Goal: Task Accomplishment & Management: Complete application form

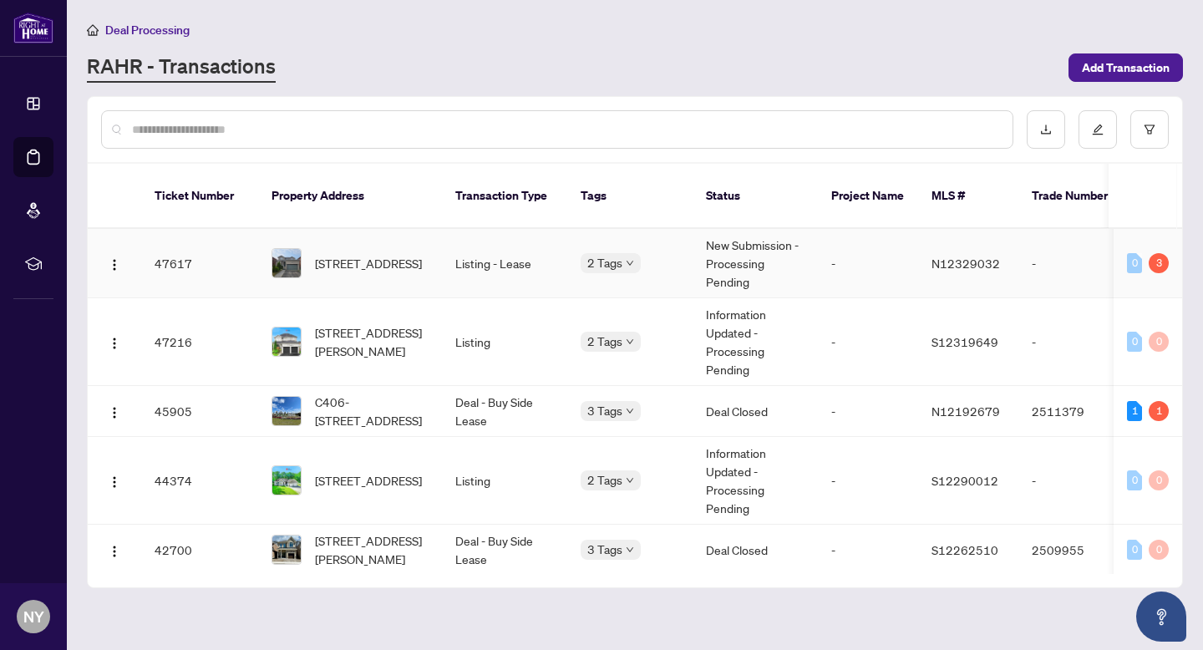
click at [368, 254] on span "[STREET_ADDRESS]" at bounding box center [368, 263] width 107 height 18
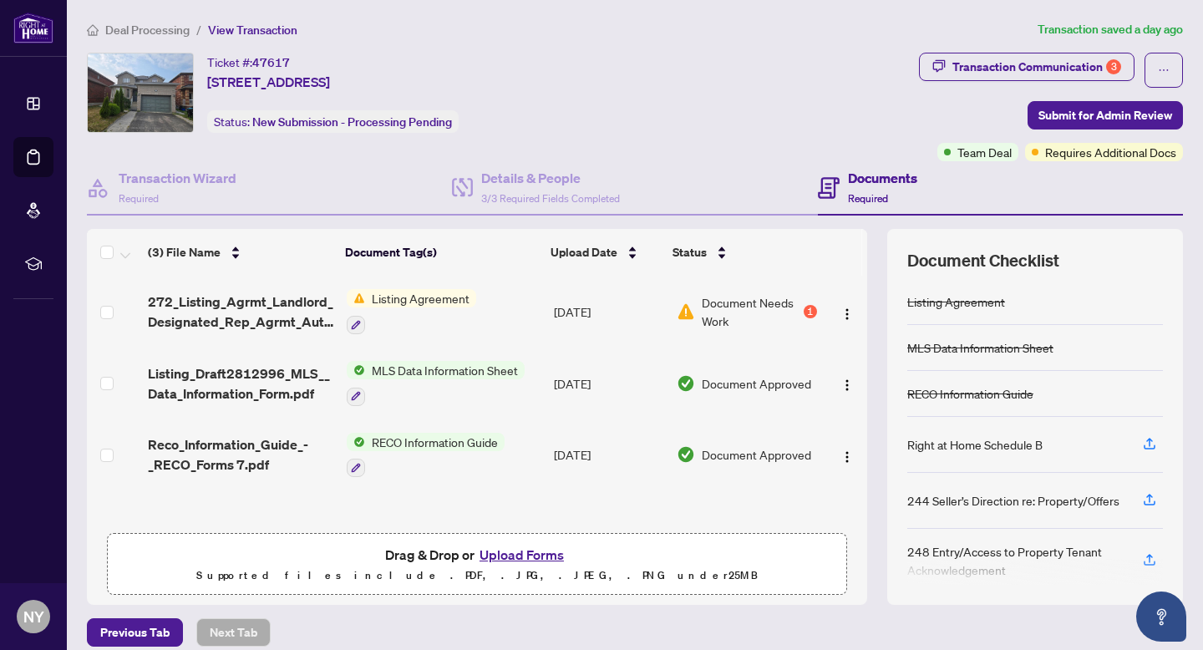
scroll to position [17, 0]
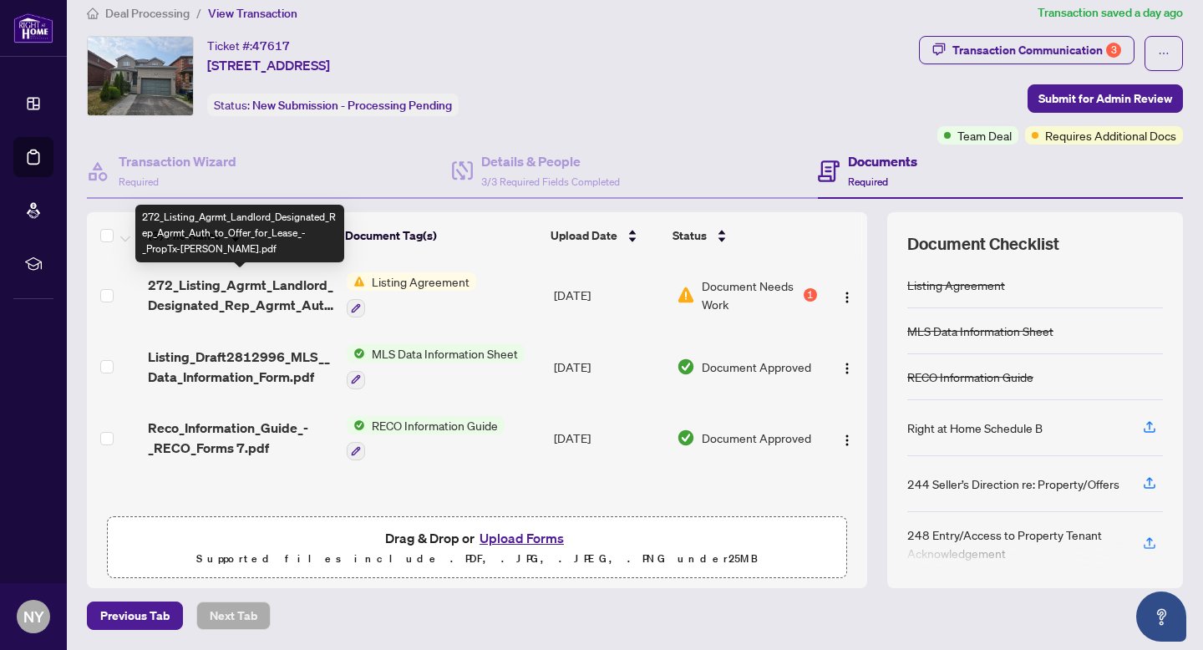
click at [296, 305] on span "272_Listing_Agrmt_Landlord_Designated_Rep_Agrmt_Auth_to_Offer_for_Lease_-_PropT…" at bounding box center [240, 295] width 185 height 40
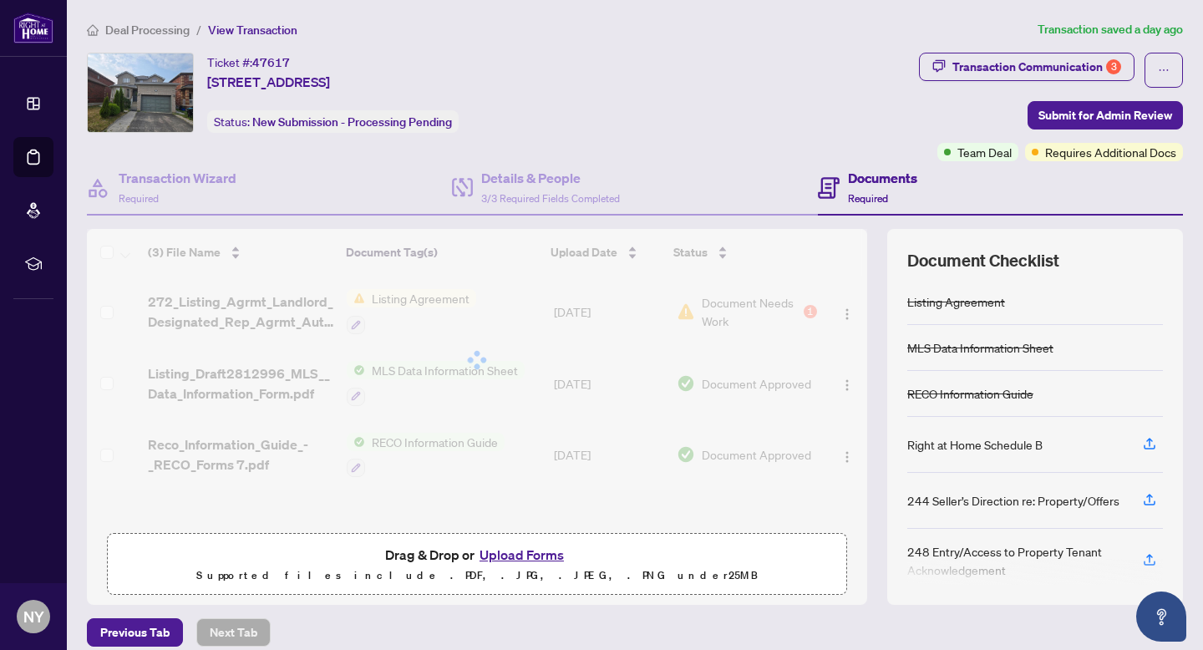
click at [499, 552] on button "Upload Forms" at bounding box center [521, 555] width 94 height 22
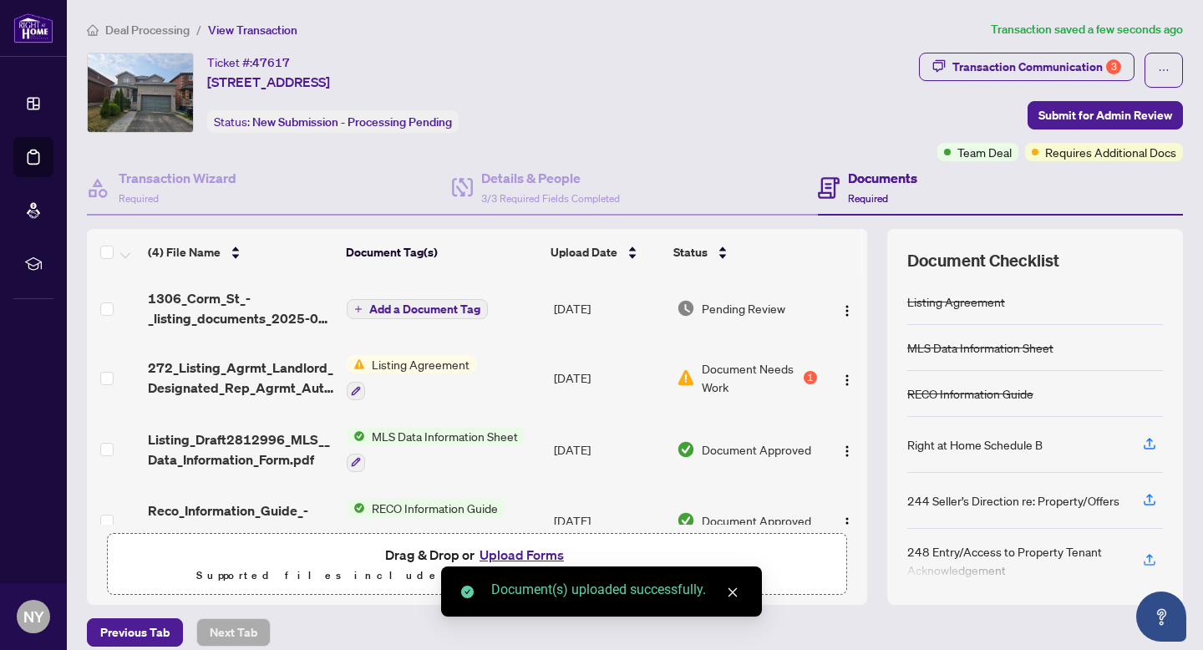
scroll to position [36, 0]
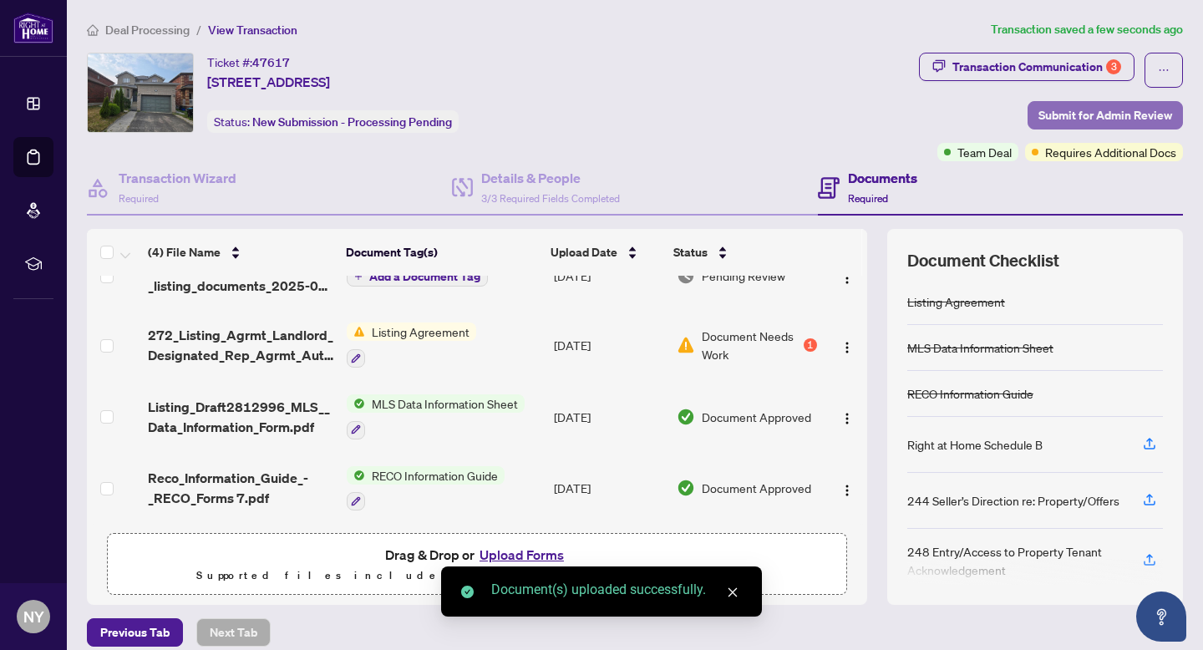
click at [1044, 108] on span "Submit for Admin Review" at bounding box center [1105, 115] width 134 height 27
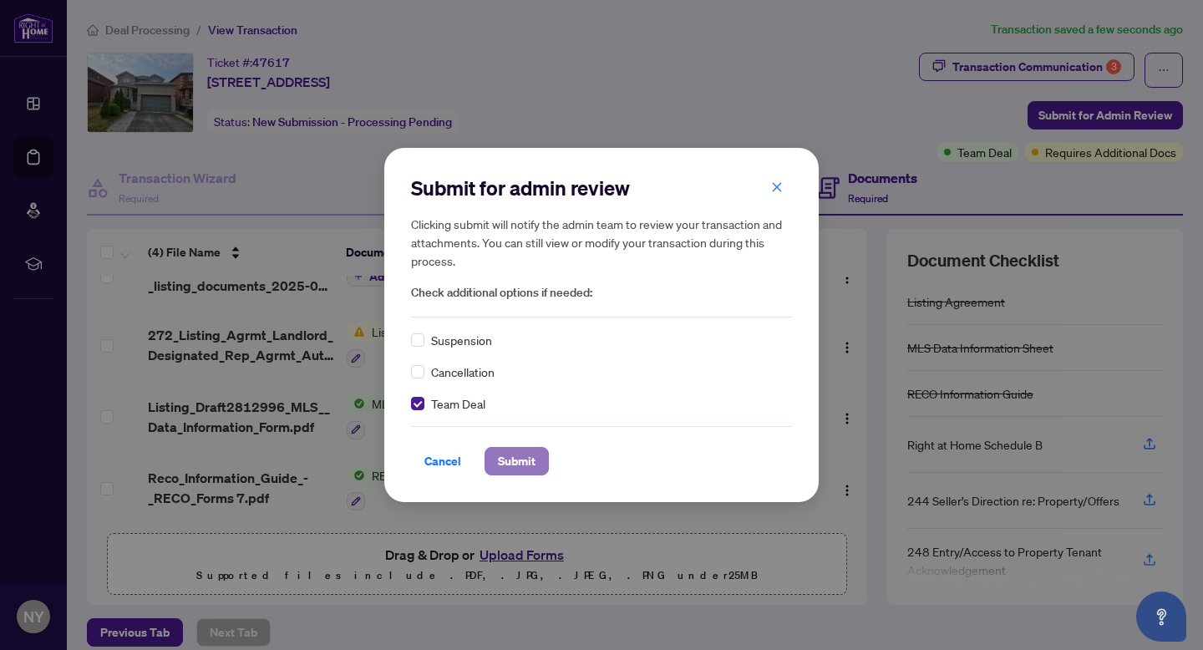
click at [536, 459] on button "Submit" at bounding box center [516, 461] width 64 height 28
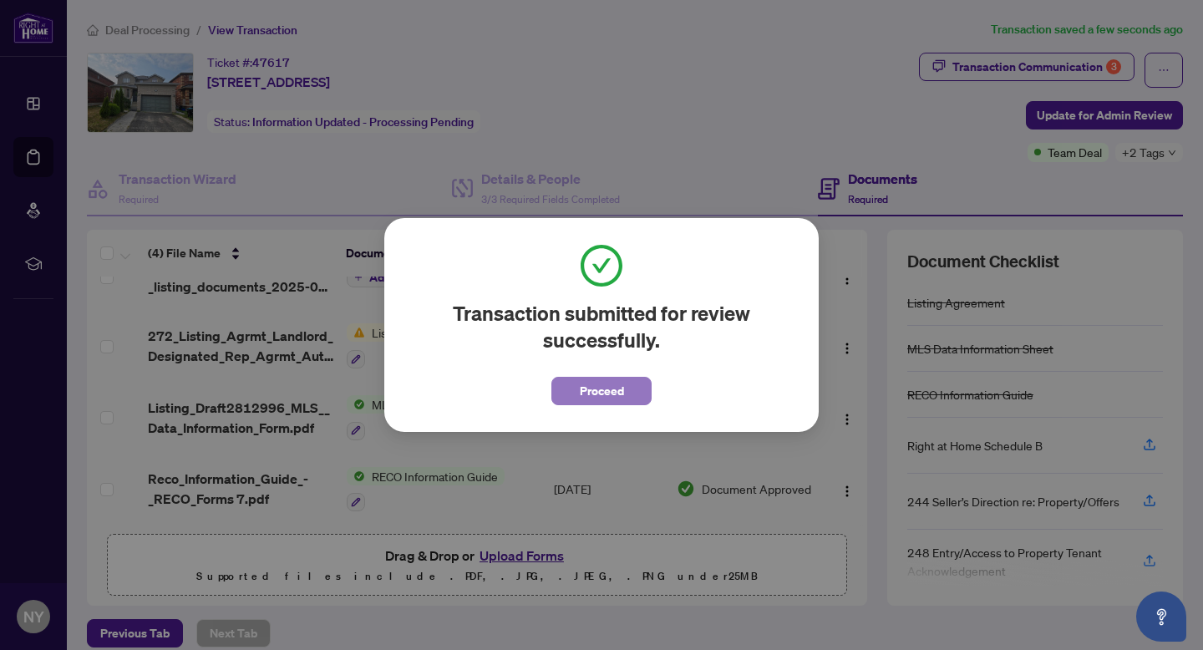
click at [586, 391] on span "Proceed" at bounding box center [602, 391] width 44 height 27
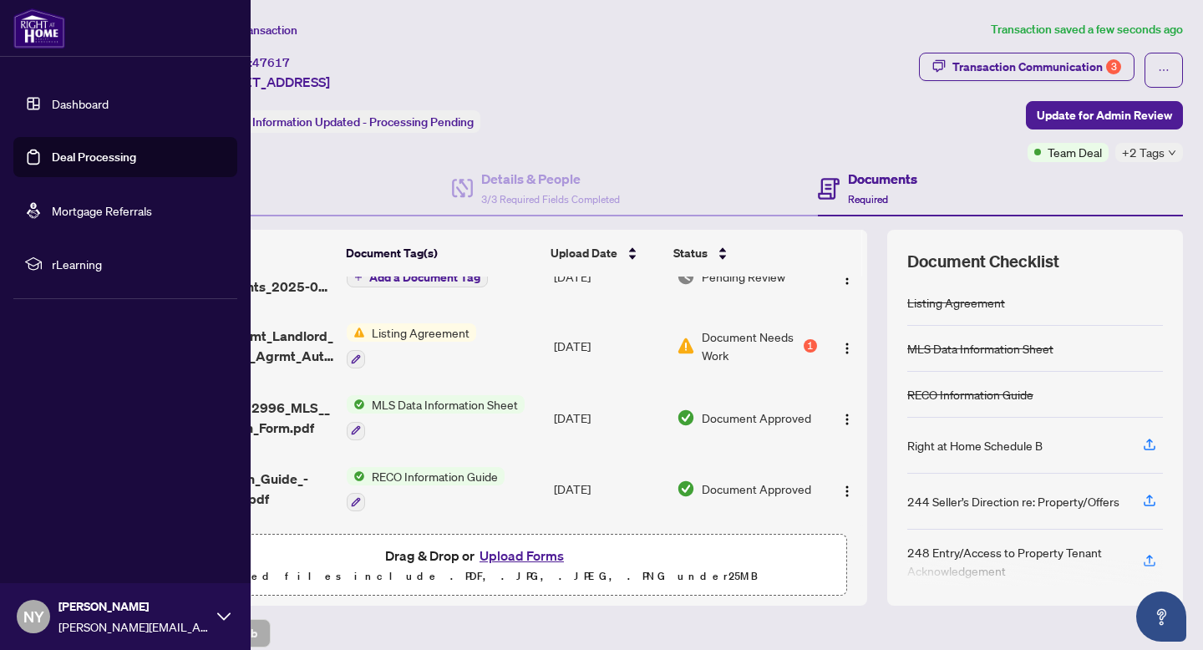
click at [26, 25] on img at bounding box center [39, 28] width 52 height 40
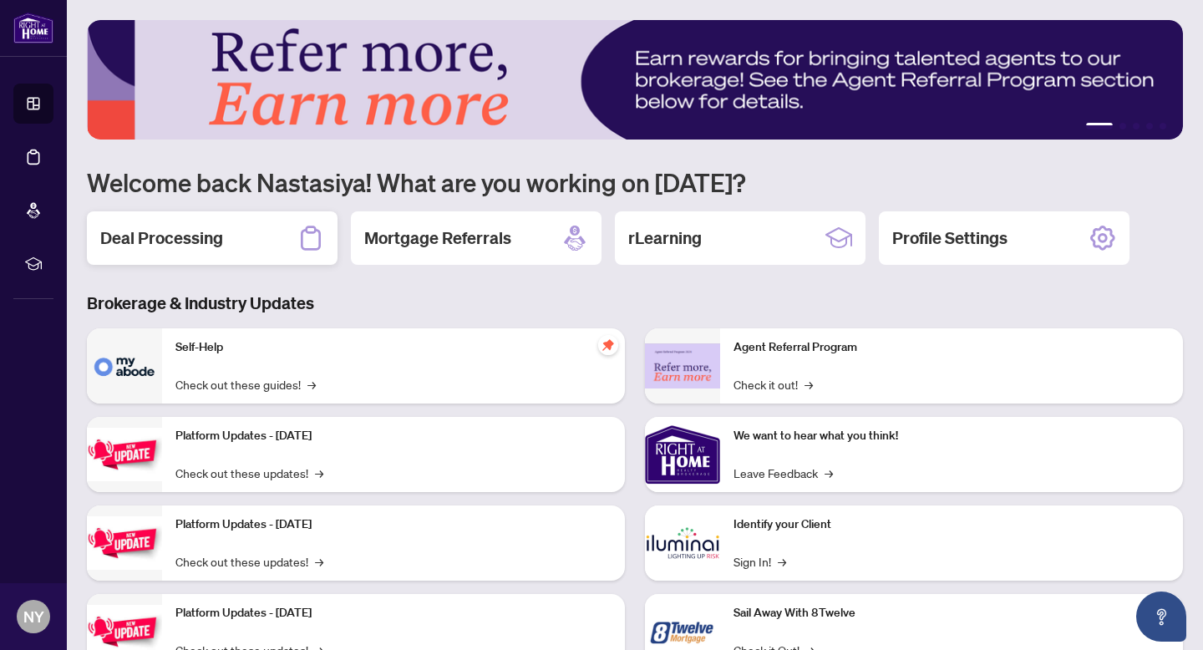
click at [280, 258] on div "Deal Processing" at bounding box center [212, 237] width 251 height 53
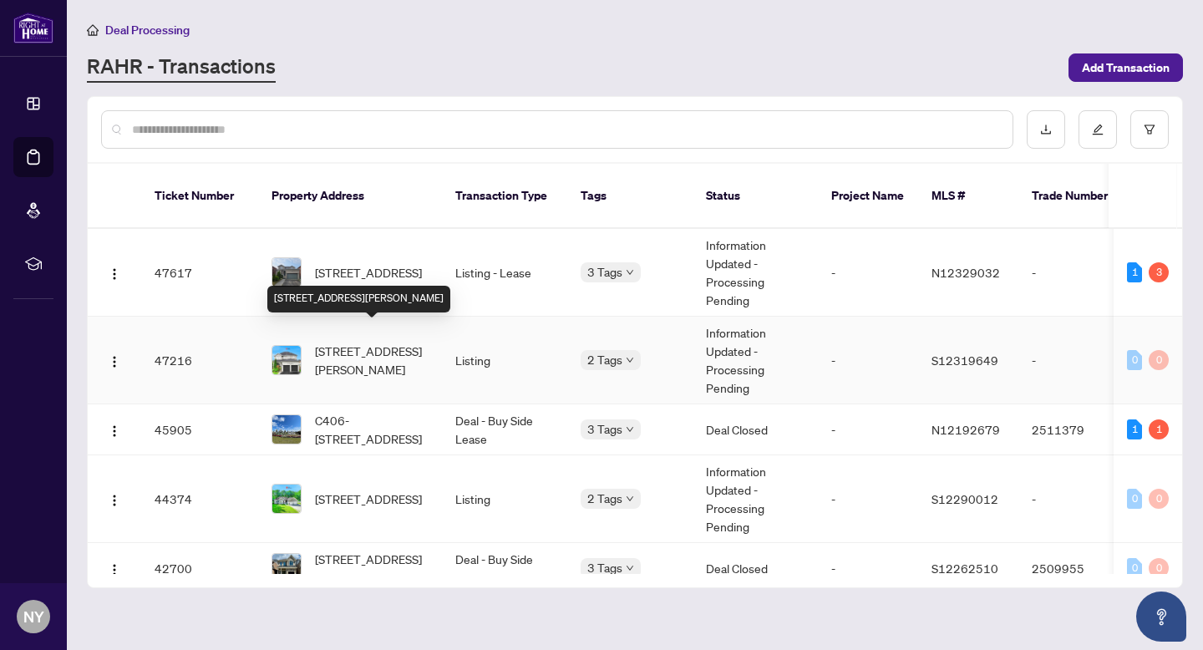
click at [383, 342] on span "[STREET_ADDRESS][PERSON_NAME]" at bounding box center [372, 360] width 114 height 37
